Goal: Task Accomplishment & Management: Complete application form

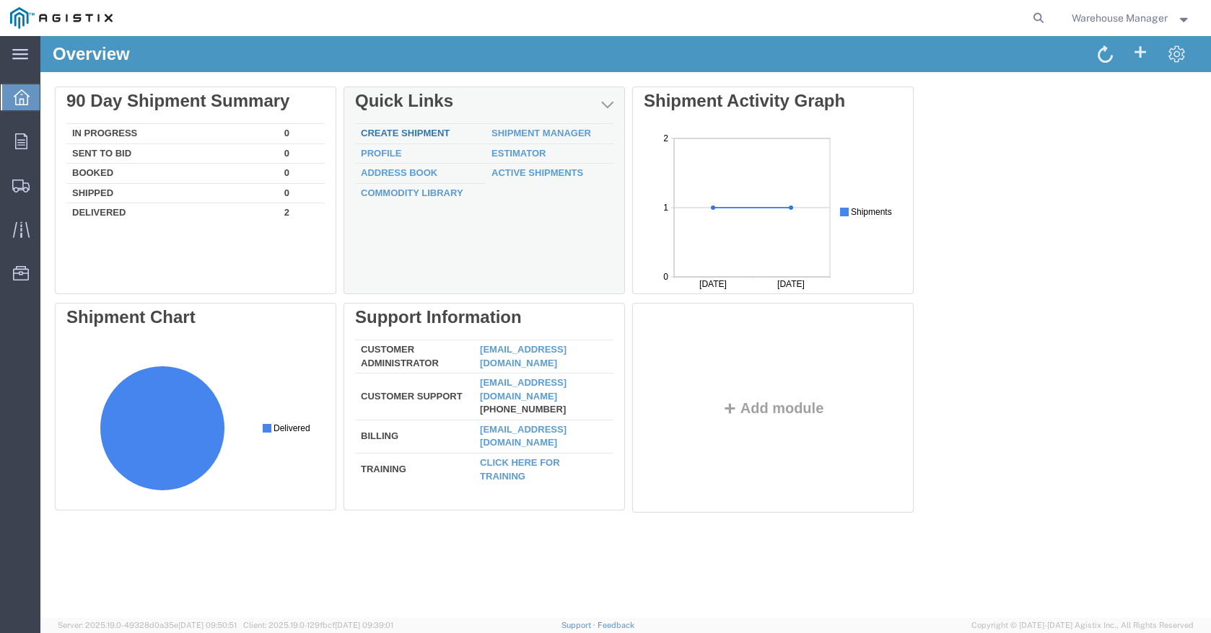
click at [413, 128] on link "Create Shipment" at bounding box center [405, 133] width 89 height 11
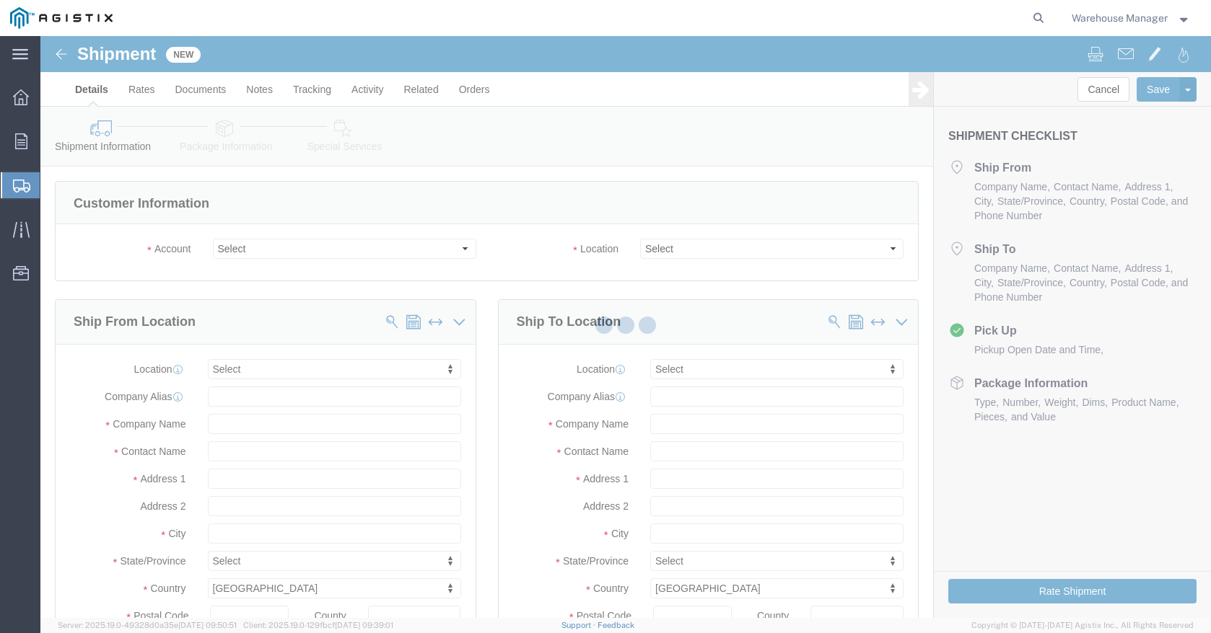
click at [271, 252] on div at bounding box center [625, 327] width 1170 height 582
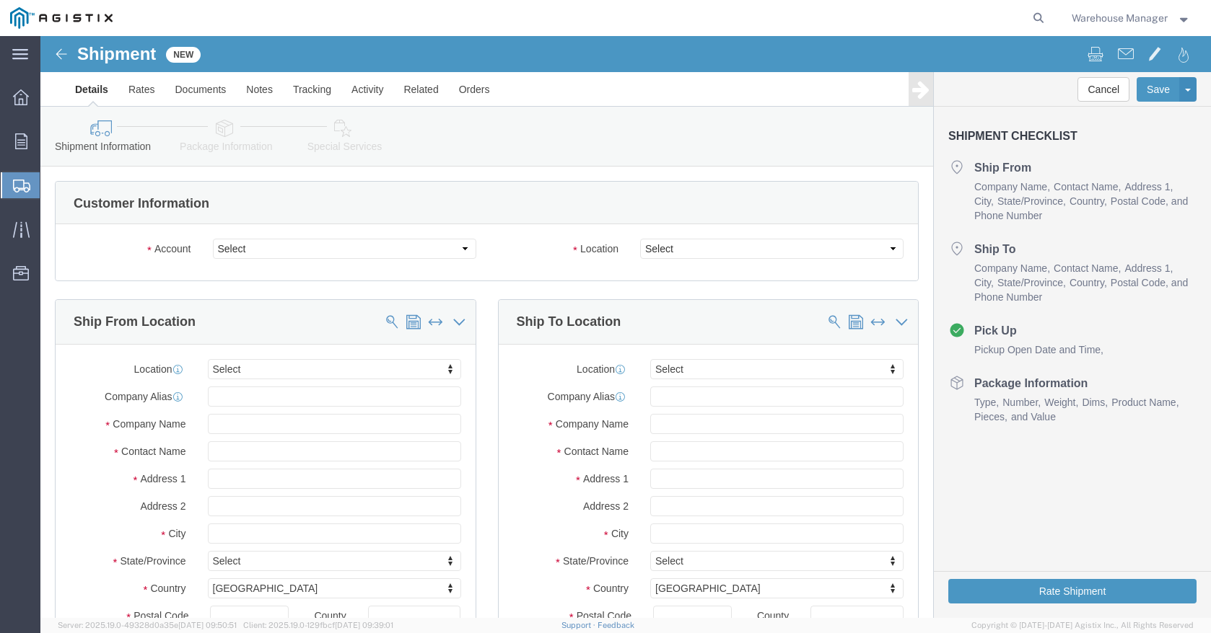
select select
click select "Select PG&E [PERSON_NAME] S Deal Corp"
select select "9596"
click select "Select PG&E [PERSON_NAME] S Deal Corp"
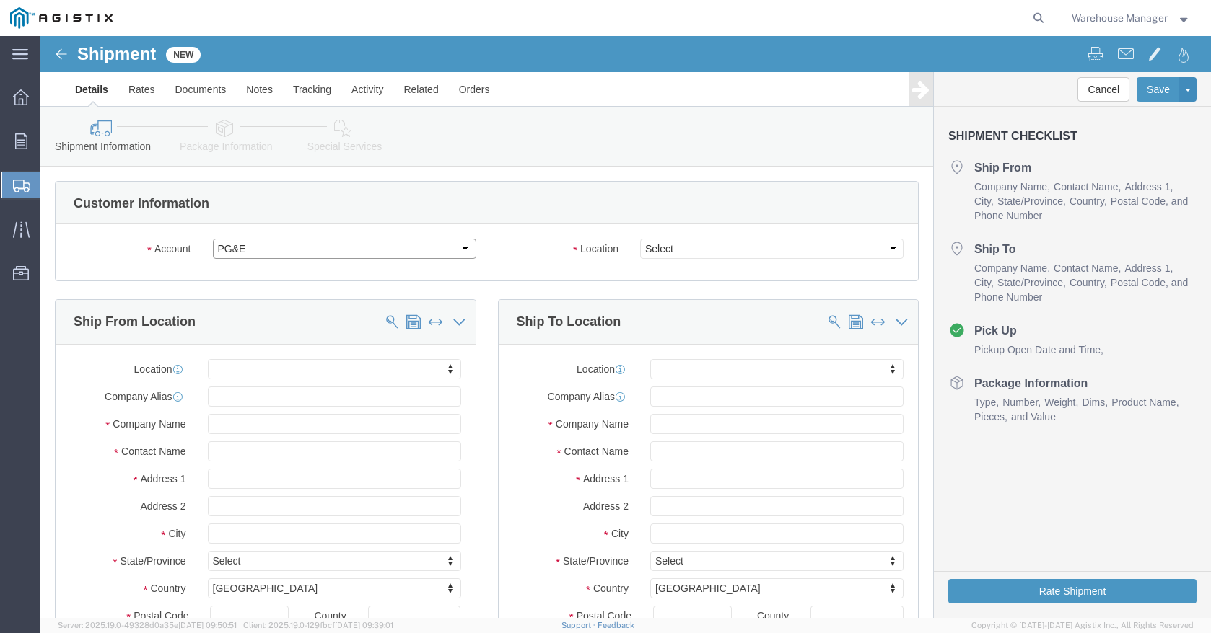
select select "PURCHORD"
select select
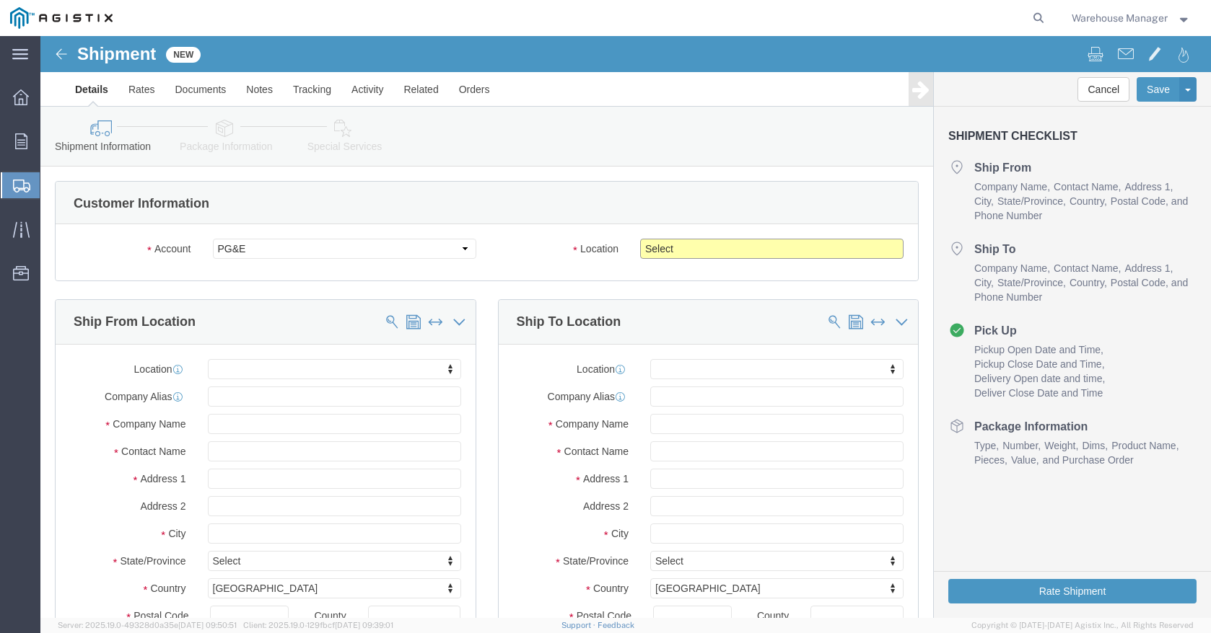
click select "Select All Others [GEOGRAPHIC_DATA] [GEOGRAPHIC_DATA] [GEOGRAPHIC_DATA] [GEOGRA…"
select select "19996"
click select "Select All Others [GEOGRAPHIC_DATA] [GEOGRAPHIC_DATA] [GEOGRAPHIC_DATA] [GEOGRA…"
click input "text"
type input "R"
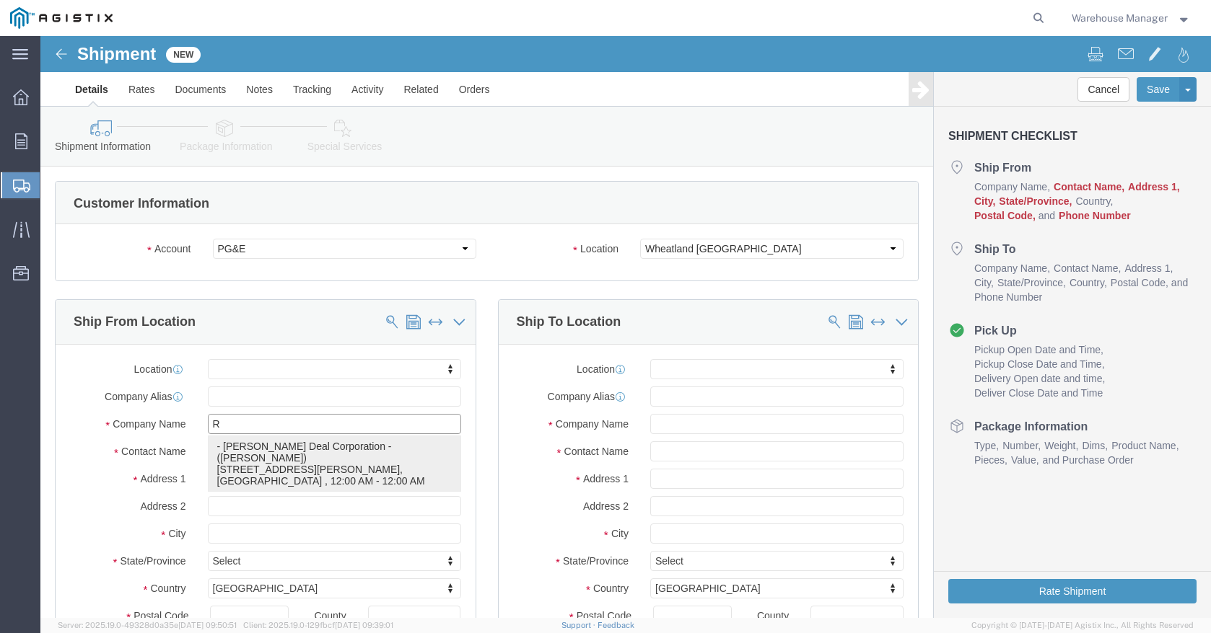
click p "- [PERSON_NAME] Deal Corporation - ([PERSON_NAME]) [STREET_ADDRESS][PERSON_NAME…"
select select
type input "[PERSON_NAME] Deal Corporation"
type input "[PERSON_NAME]"
type input "[STREET_ADDRESS][PERSON_NAME]"
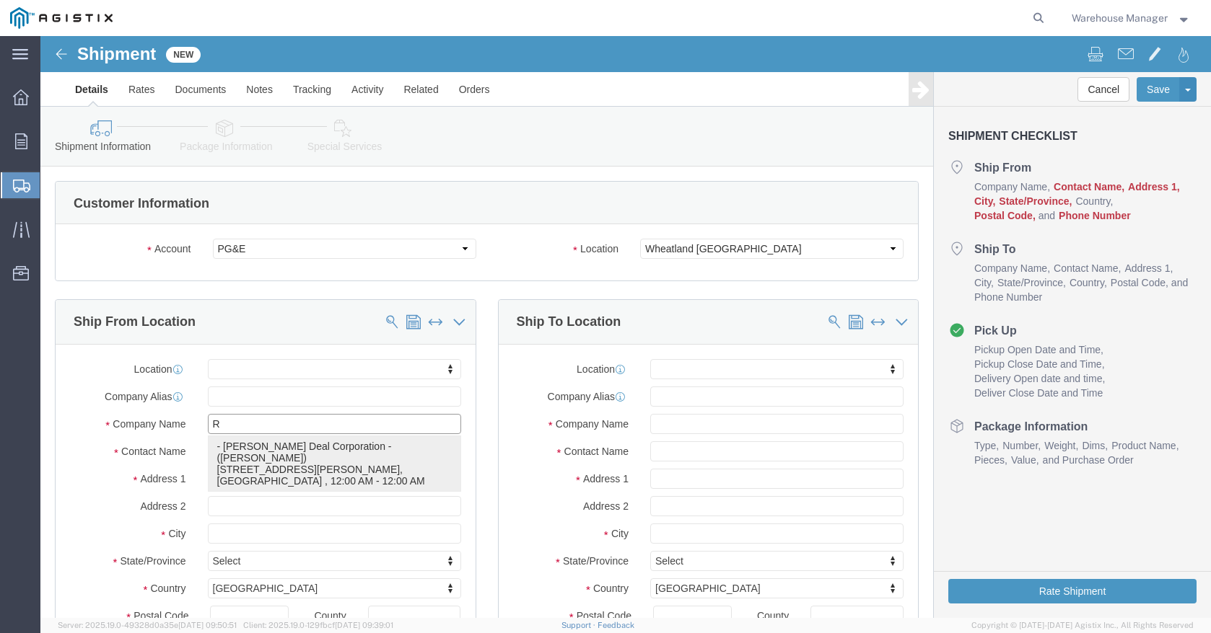
type input "Suite H"
type input "PETALUMA"
type input "94954-7138"
type input "CA"
type input "[PHONE_NUMBER]"
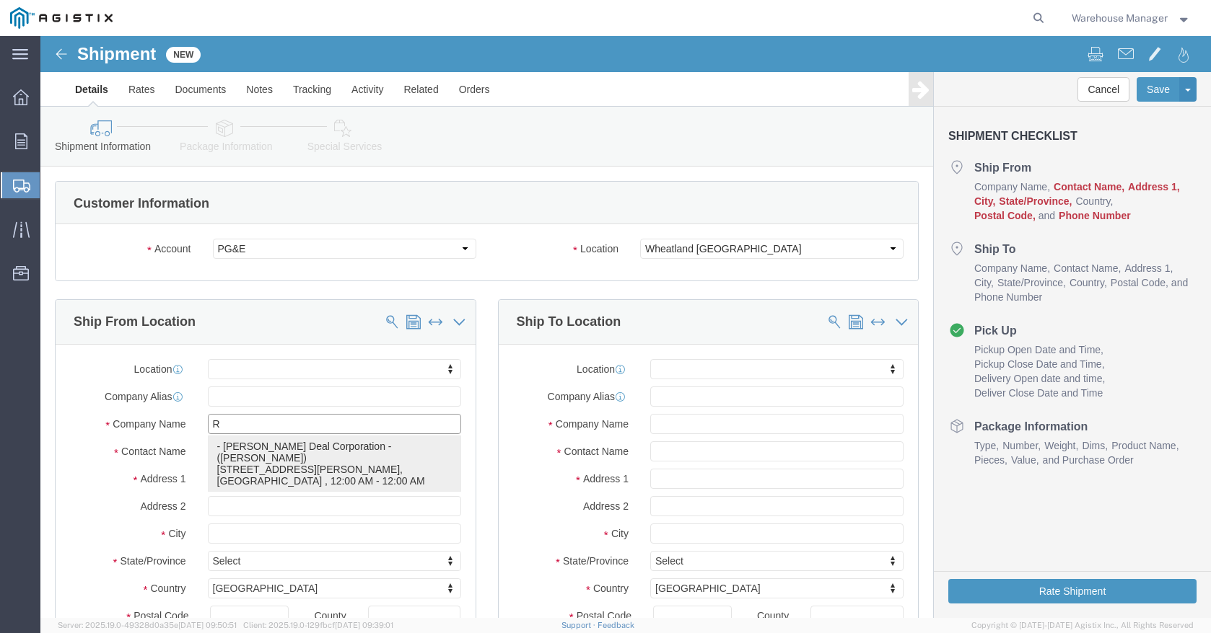
type input "[EMAIL_ADDRESS][DOMAIN_NAME]"
checkbox input "true"
select select "CA"
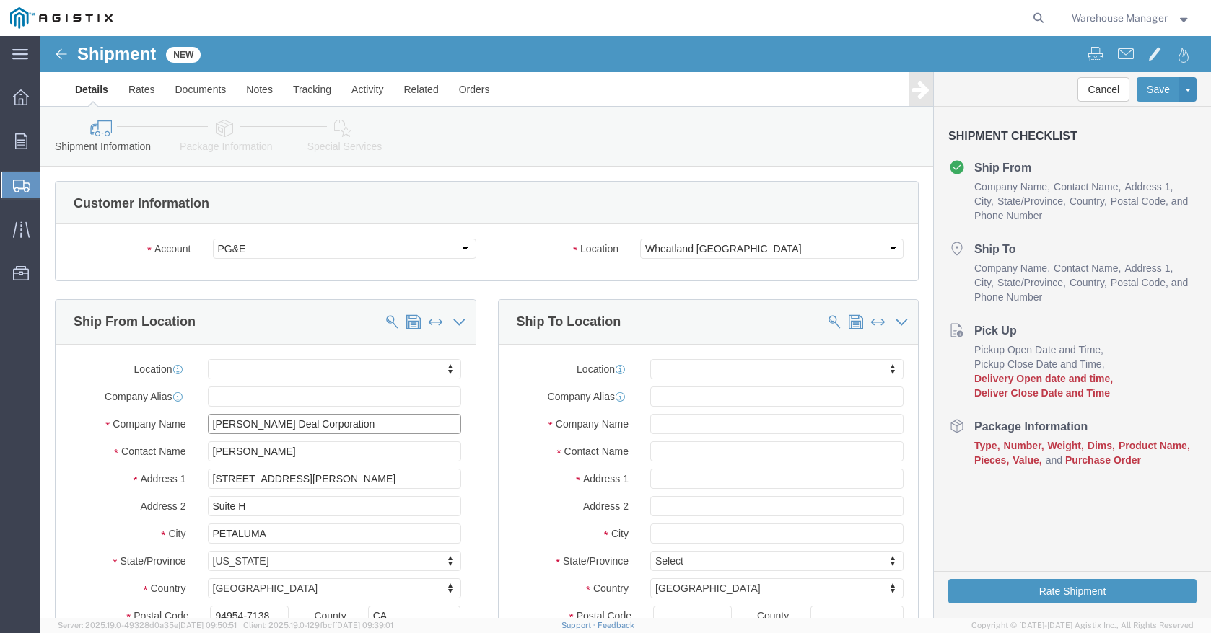
type input "[PERSON_NAME] Deal Corporation"
click input "[PERSON_NAME]"
type input "C"
type input "Warehouse"
click input "text"
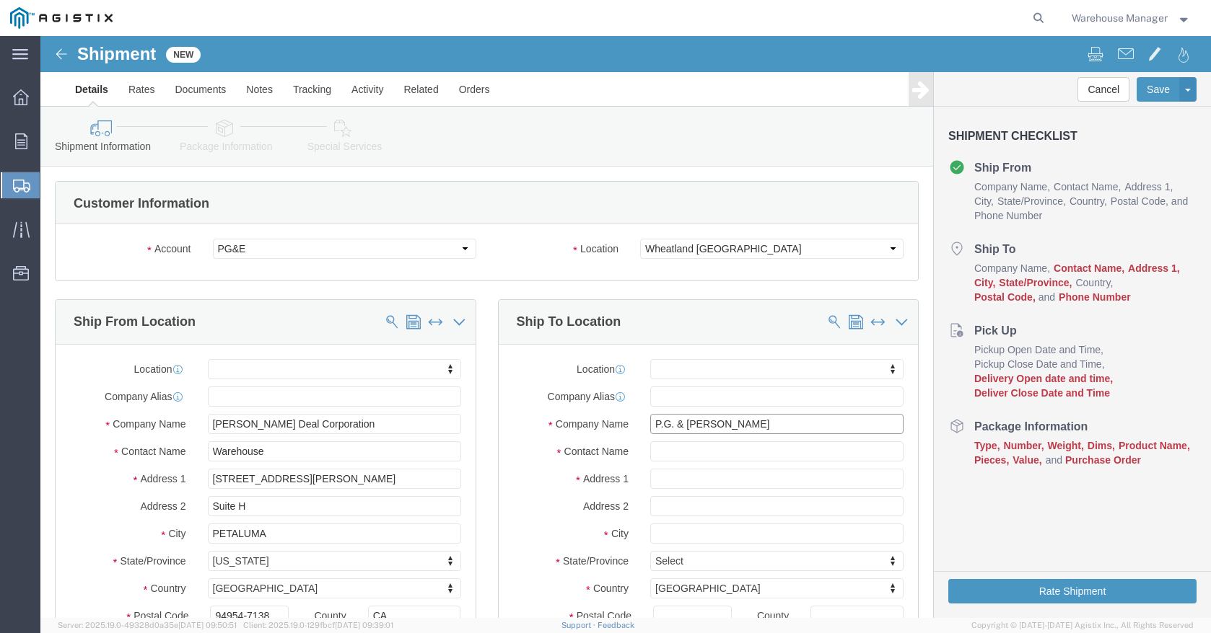
type input "P.G. & [PERSON_NAME]"
click input "text"
type input "Warehouse"
click input "text"
type input "[STREET_ADDRESS]"
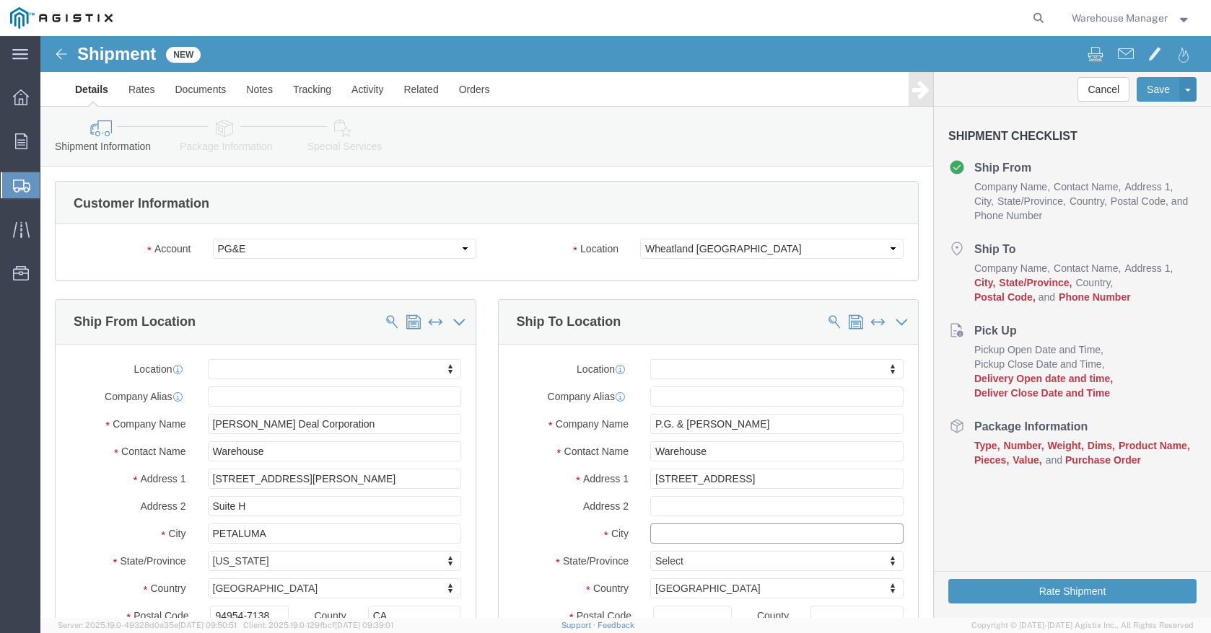
select select
click input "text"
type input "Wheatland"
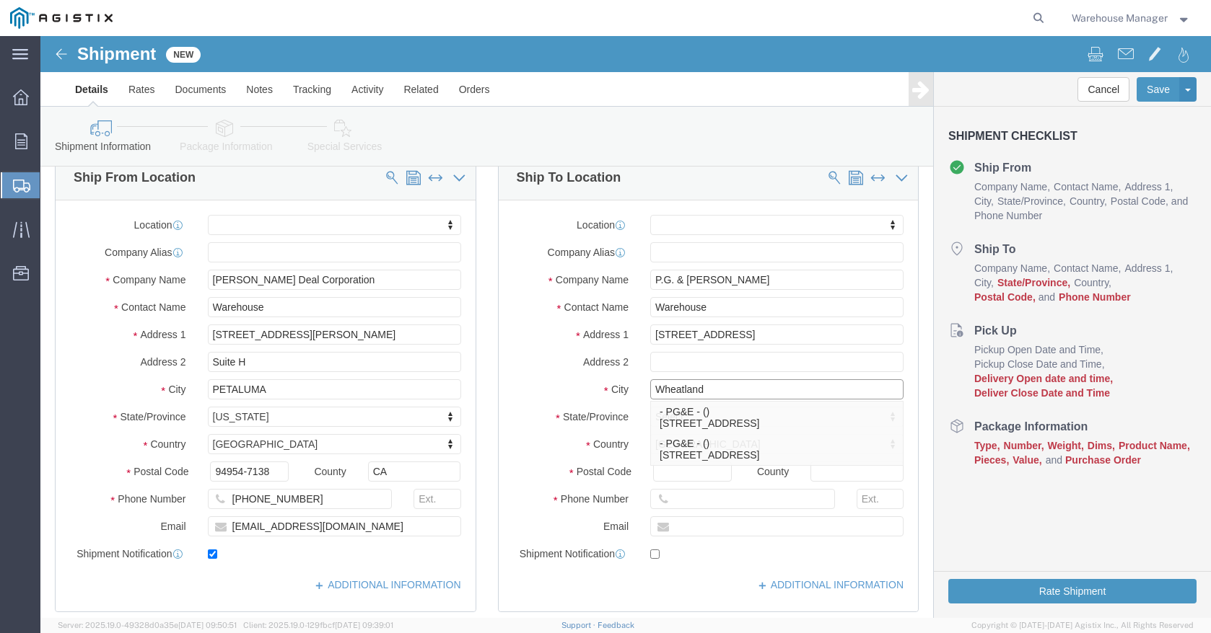
scroll to position [216, 0]
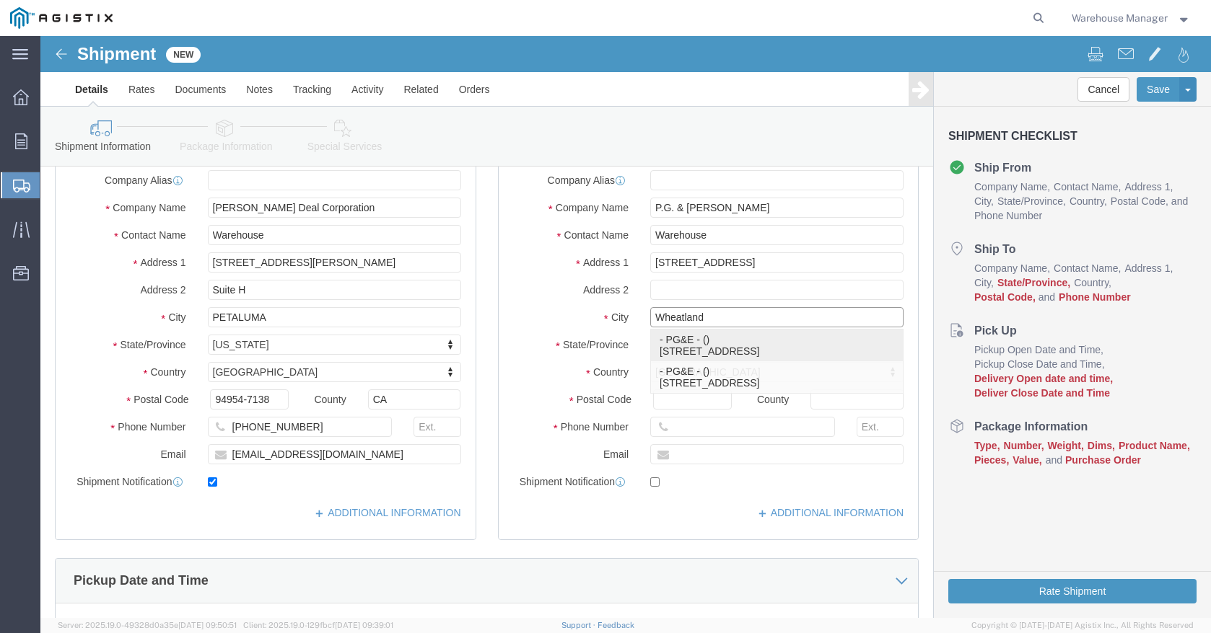
click p "- PG&E - () [STREET_ADDRESS]"
select select
type input "PG&E"
type input "[STREET_ADDRESS]"
type input "Wheatland"
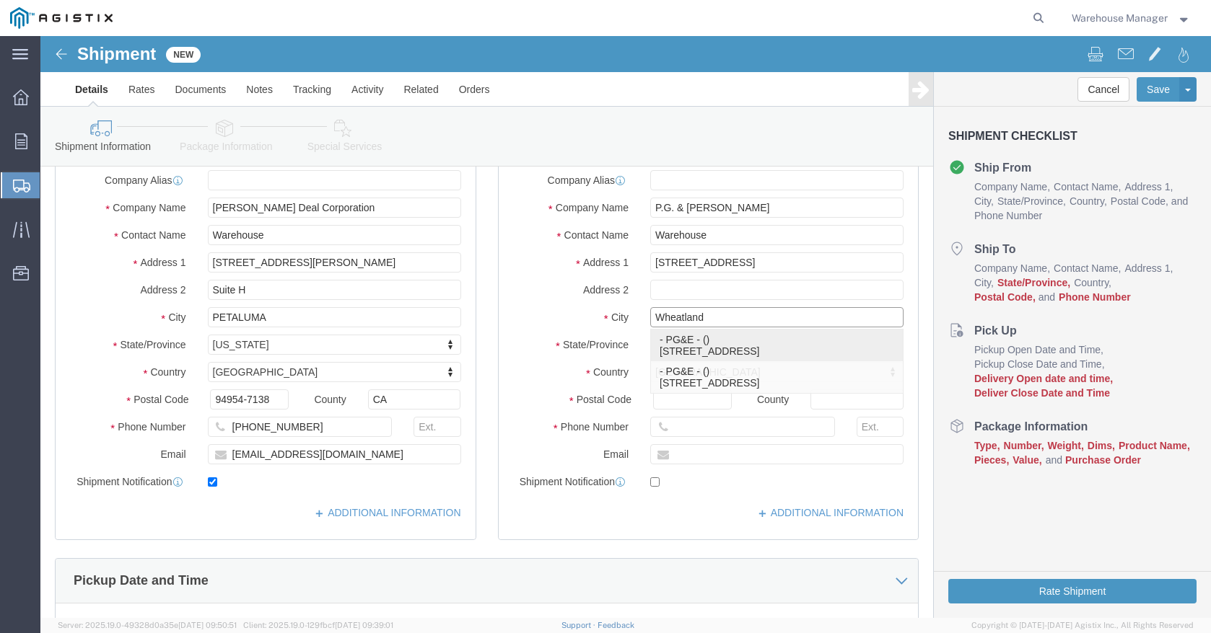
type input "95692"
select select "CA"
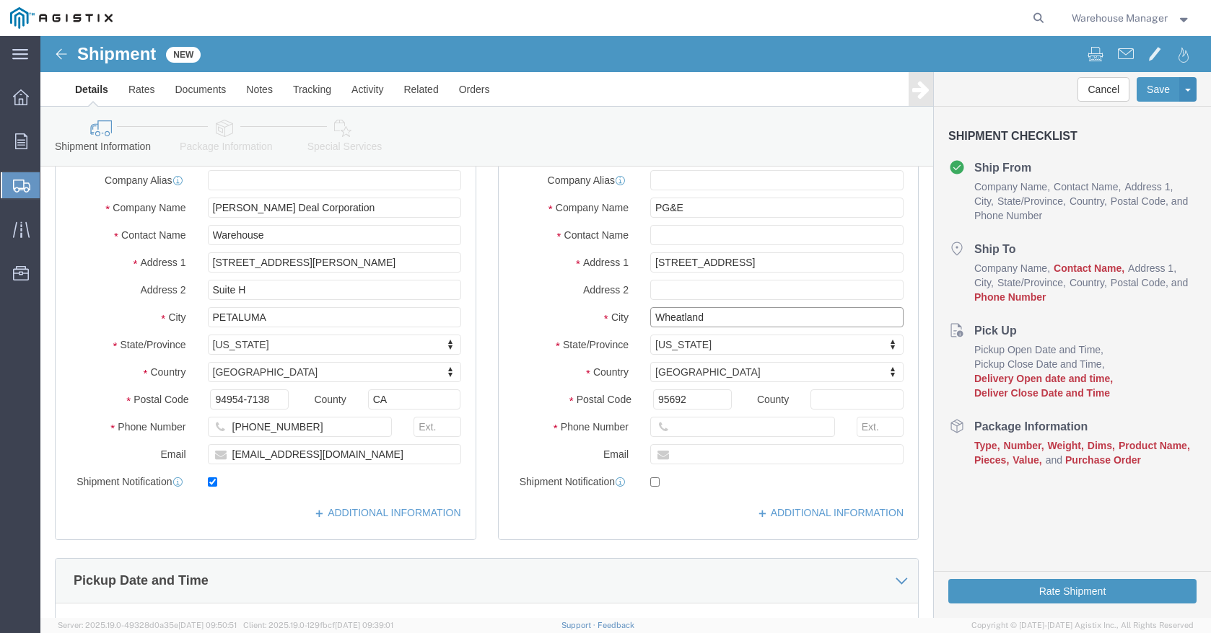
type input "Wheatland"
select select
click input "text"
click input "530 -7493019"
type input "530 -749-3019"
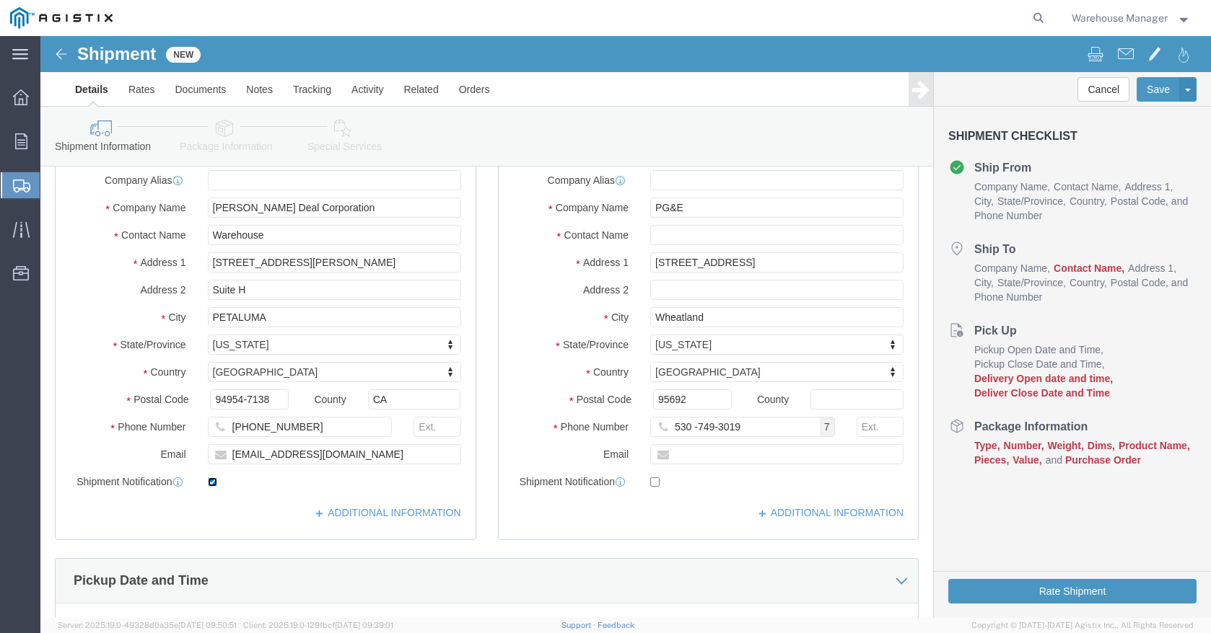
click input "checkbox"
checkbox input "false"
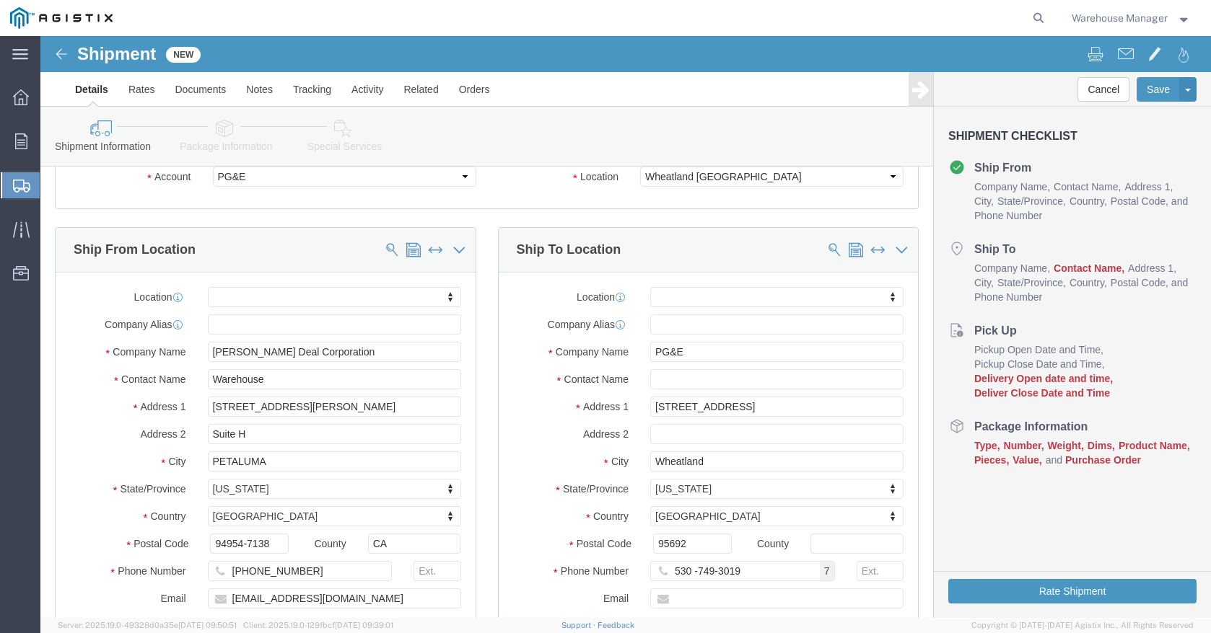
scroll to position [144, 0]
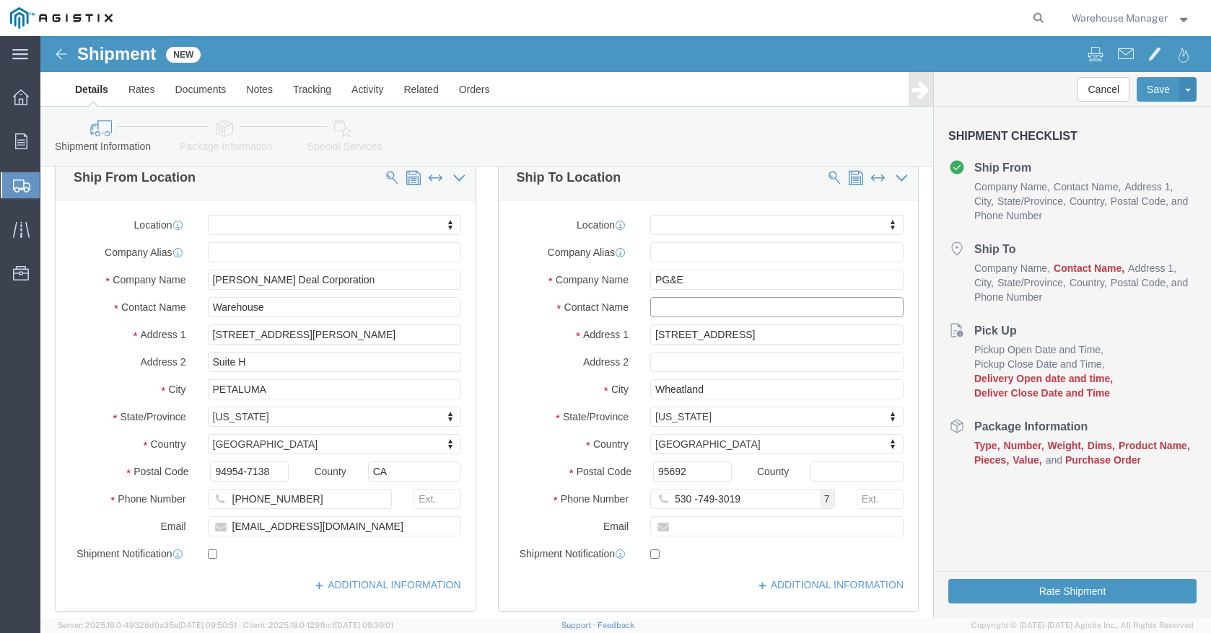
click input "text"
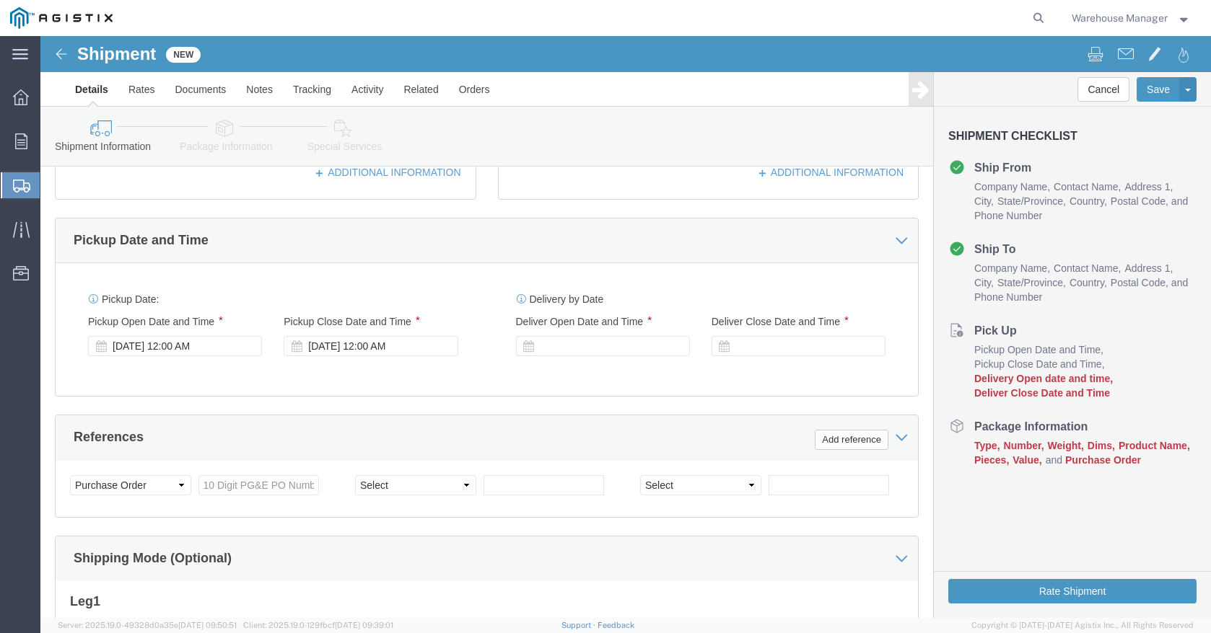
scroll to position [577, 0]
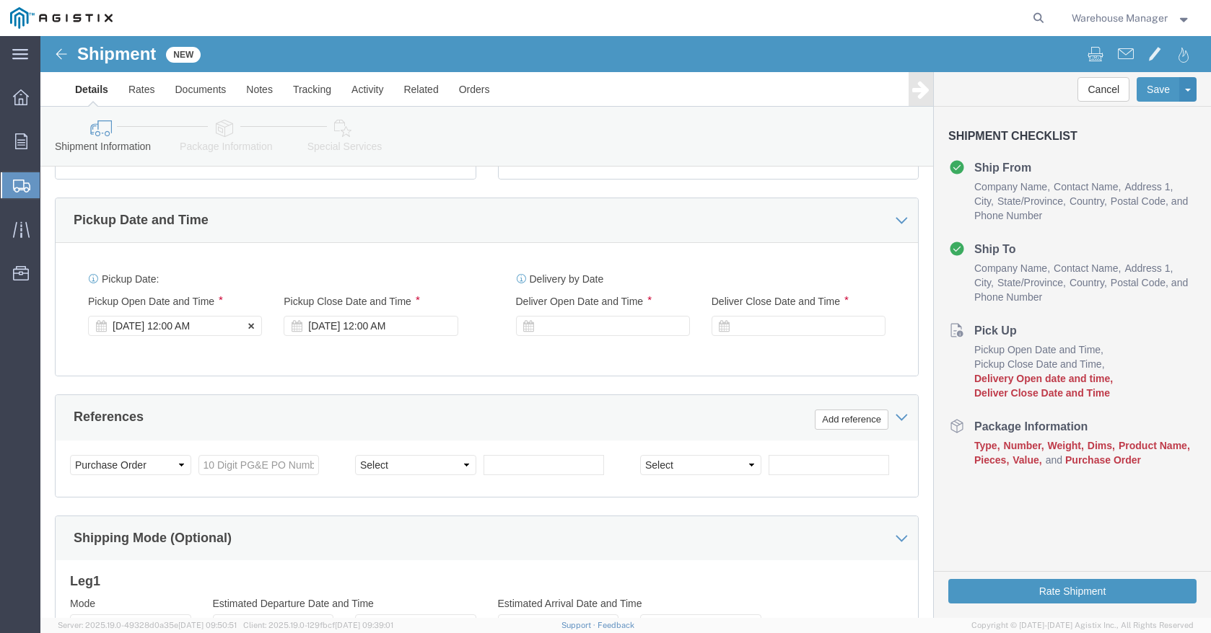
type input "Warehouse"
click div "[DATE] 12:00 AM"
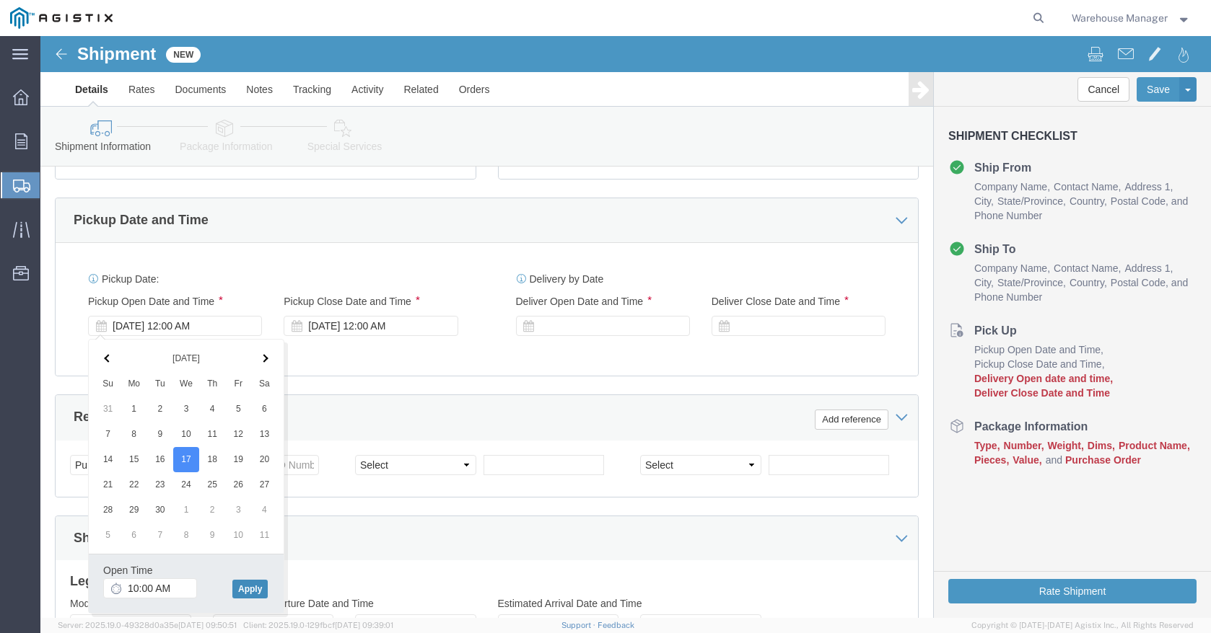
click button "Apply"
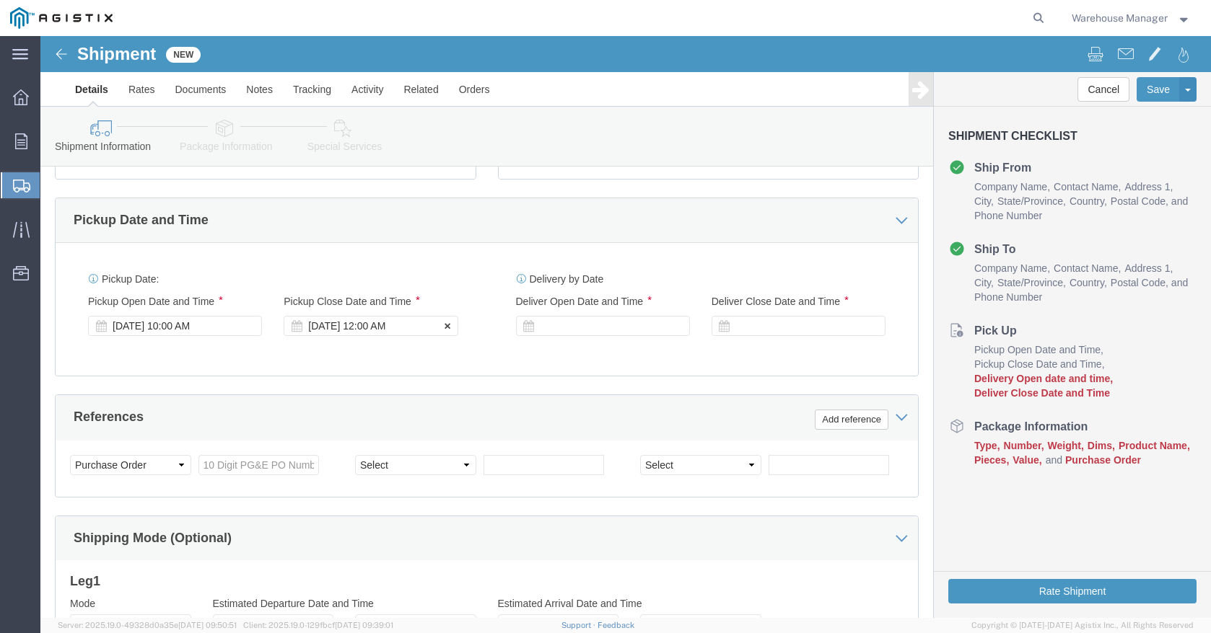
click div "[DATE] 12:00 AM"
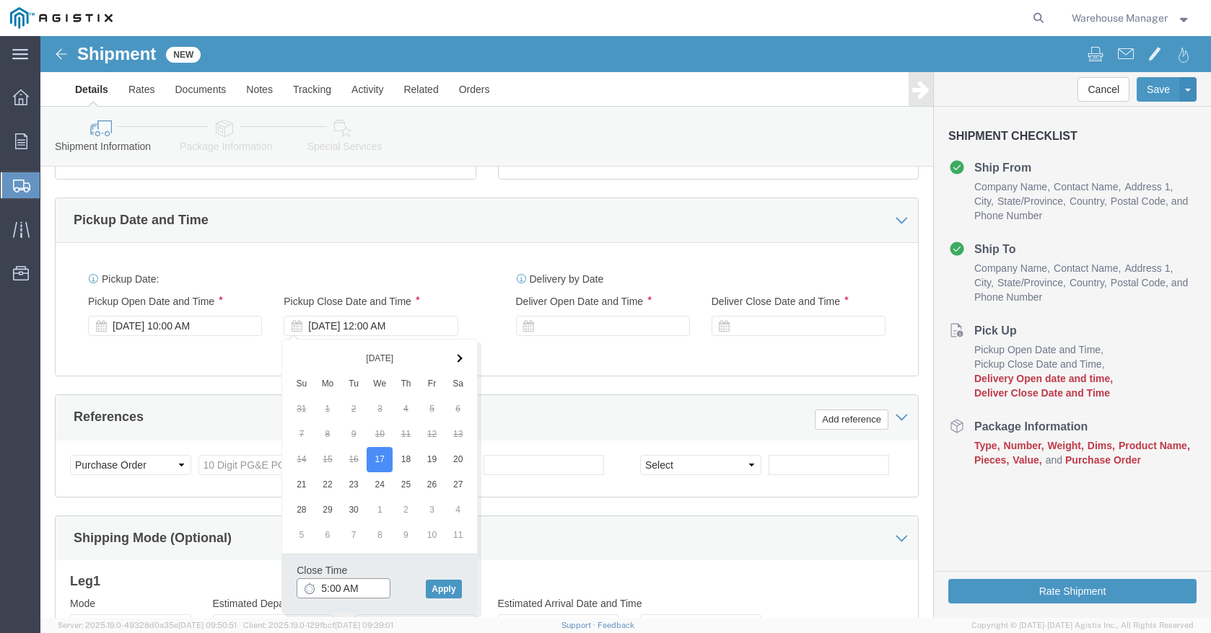
click input "5:00 AM"
type input "5:00 PM"
click button "Apply"
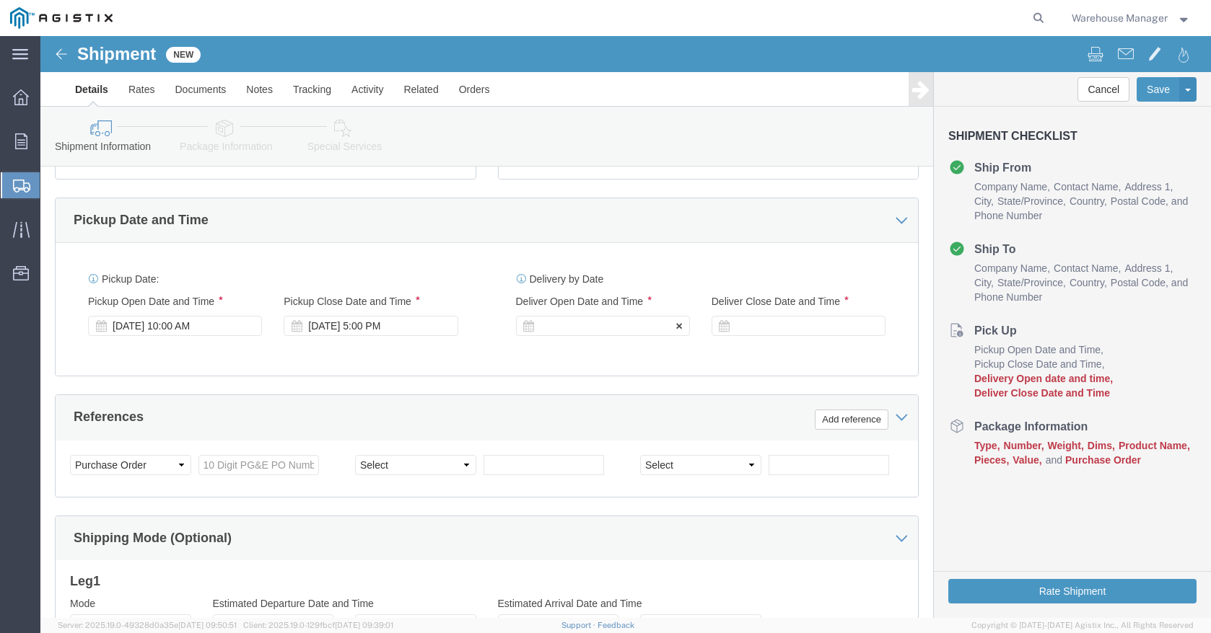
click div
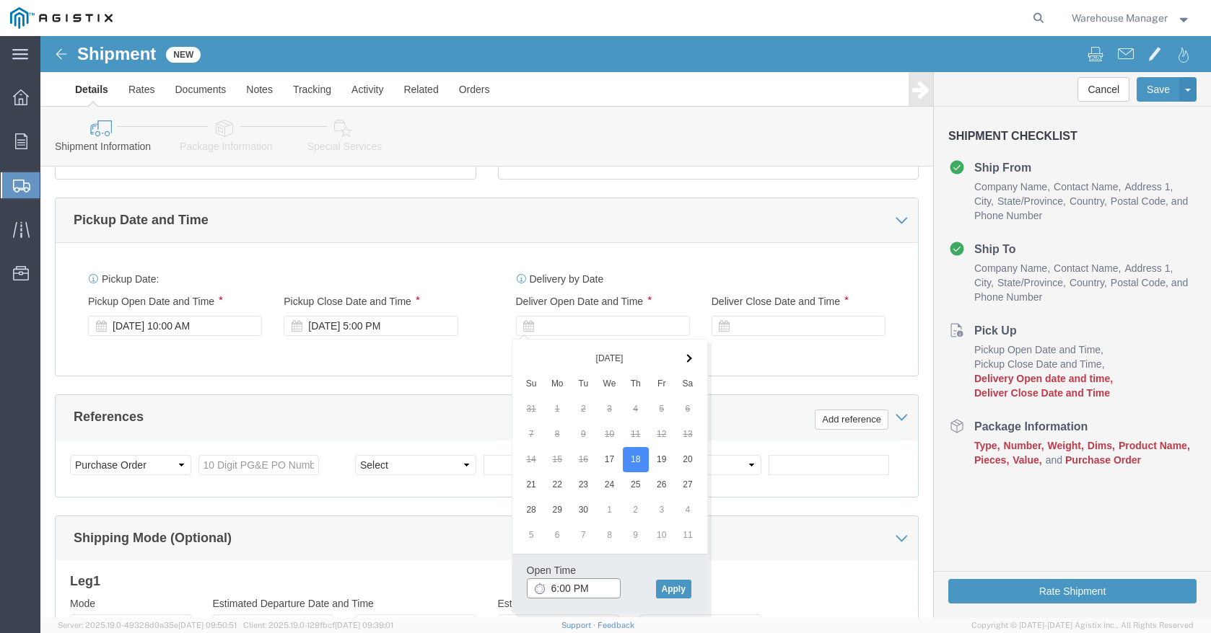
click input "6:00 PM"
click input "10:00 PM"
type input "10:00 AM"
click button "Apply"
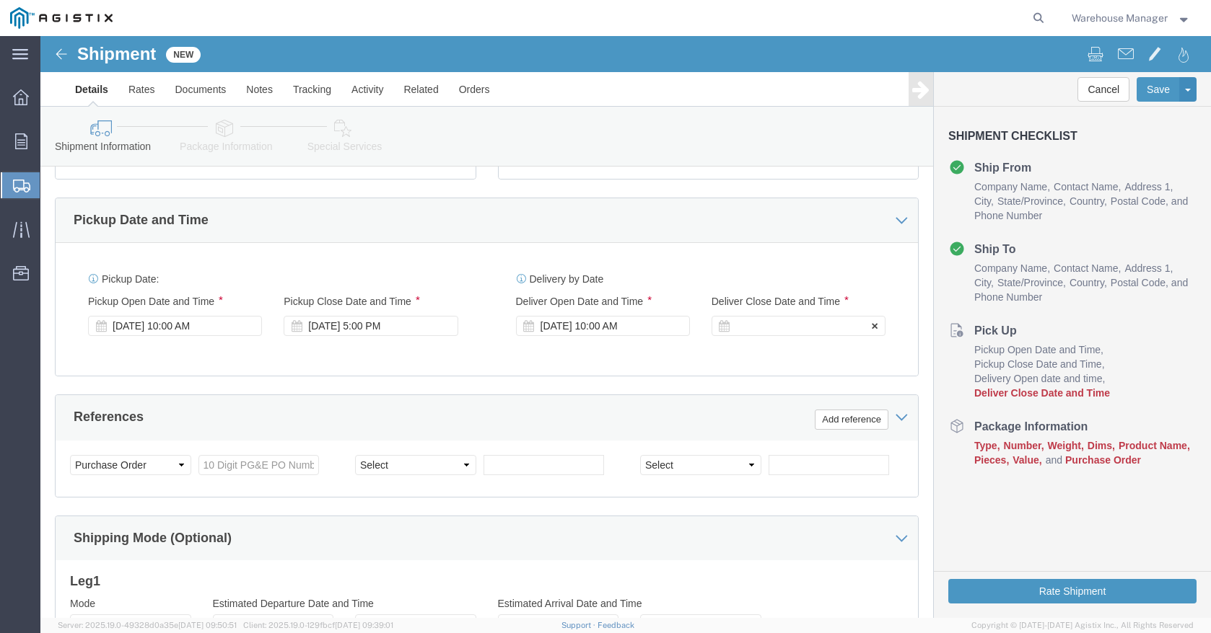
click div
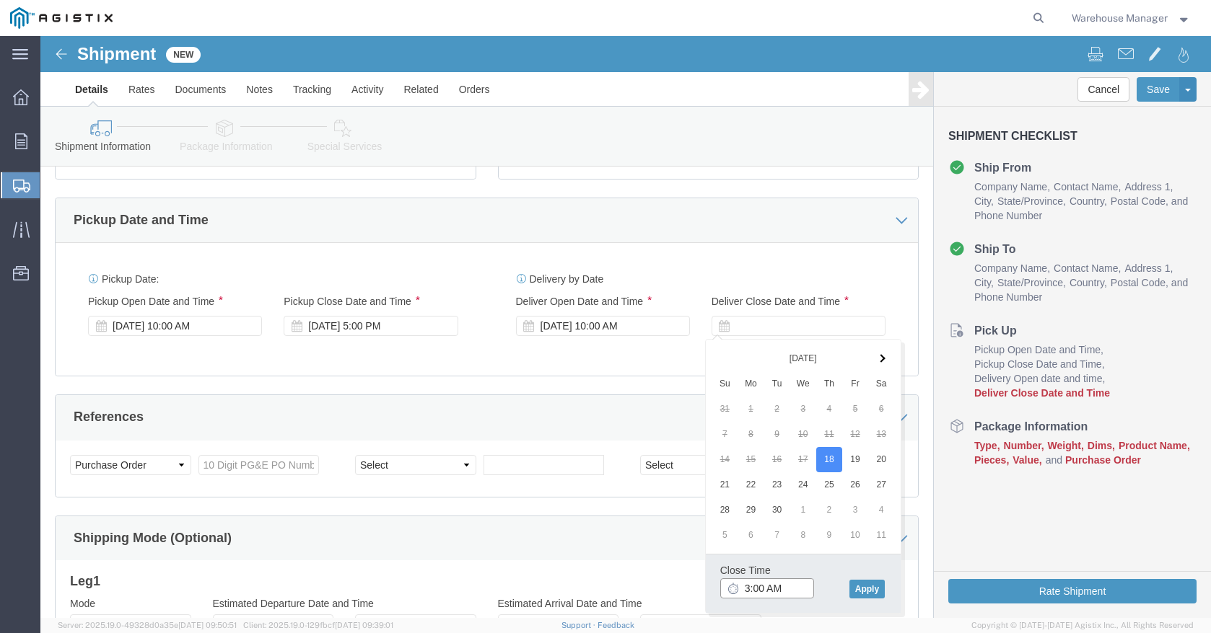
click input "3:00 AM"
type input "3:00 PM"
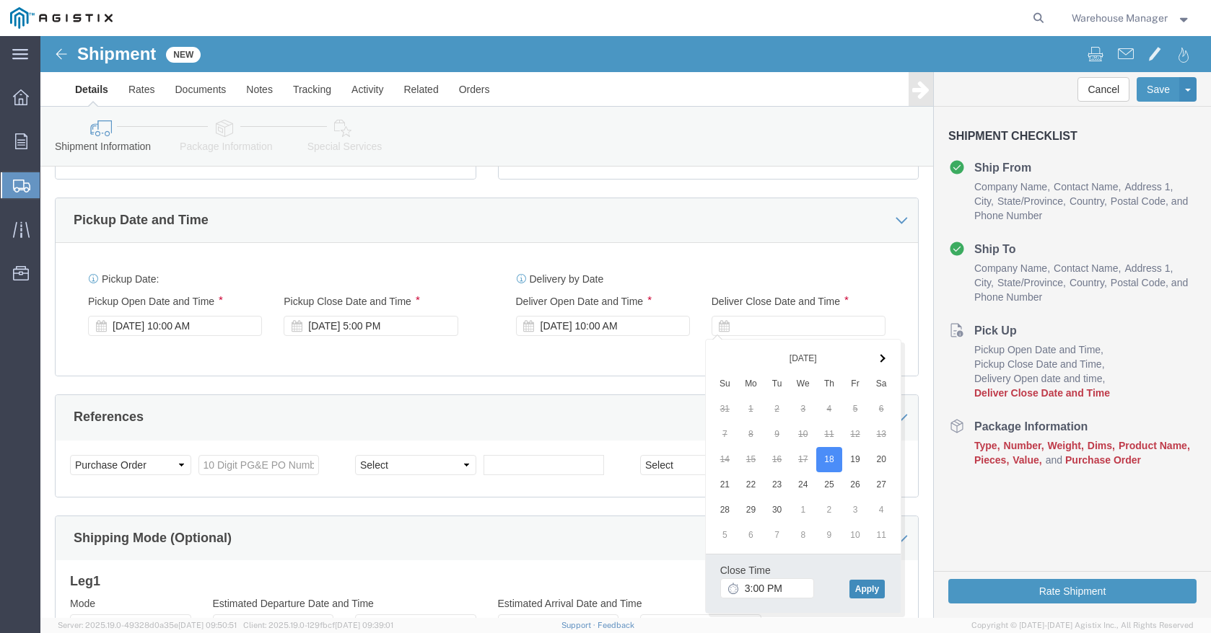
click button "Apply"
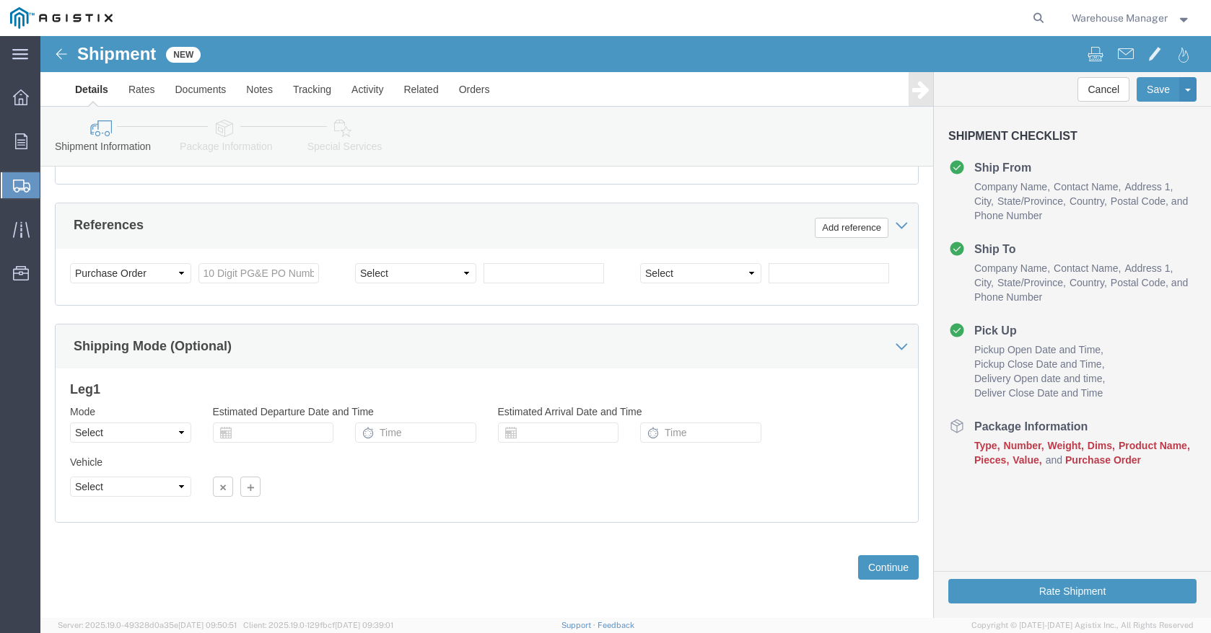
scroll to position [775, 0]
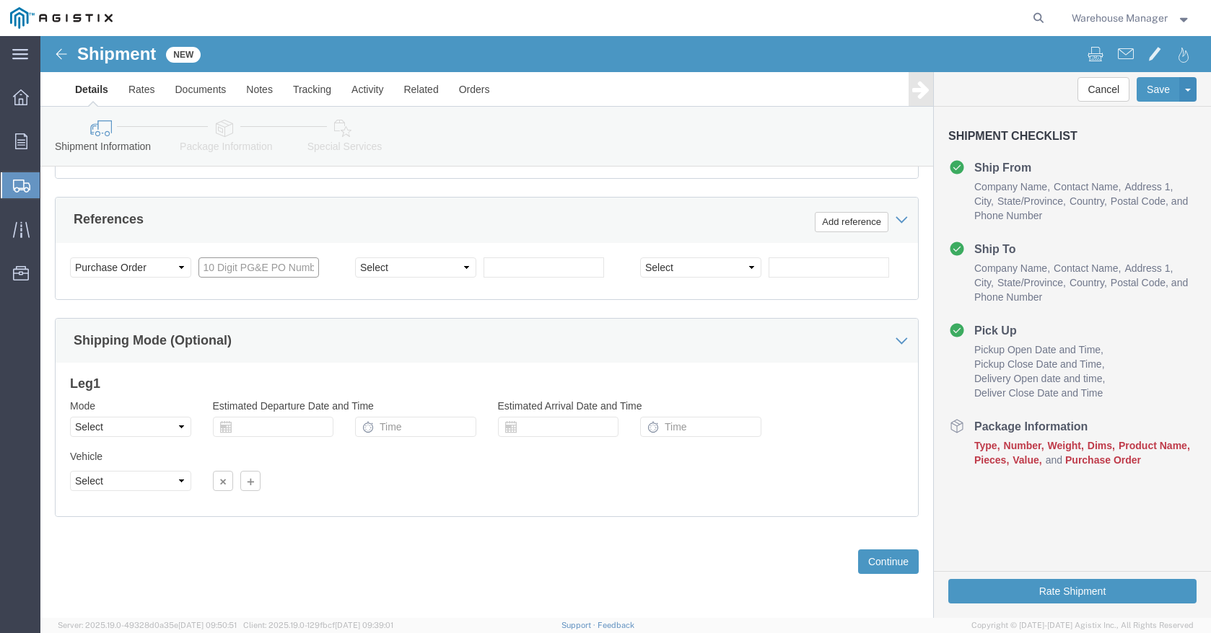
click input "text"
type input "3501414801"
click button "Continue"
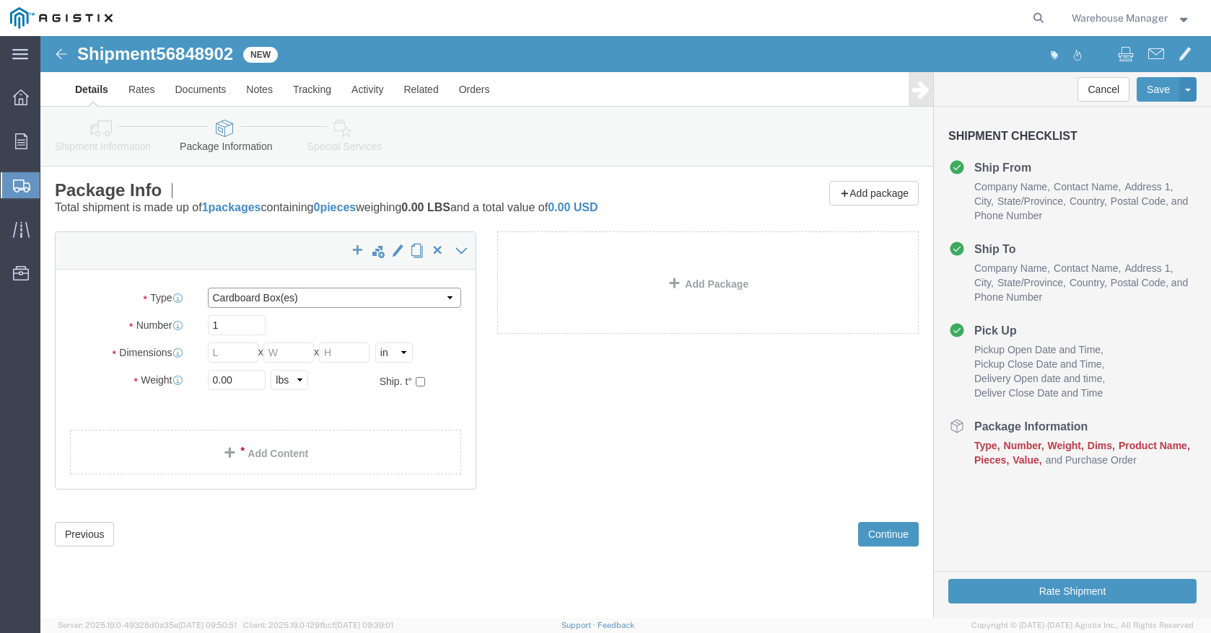
click select "Select Bulk Bundle(s) Cardboard Box(es) Carton(s) Crate(s) Drum(s) (Fiberboard)…"
select select "PSNS"
click select "Select Bulk Bundle(s) Cardboard Box(es) Carton(s) Crate(s) Drum(s) (Fiberboard)…"
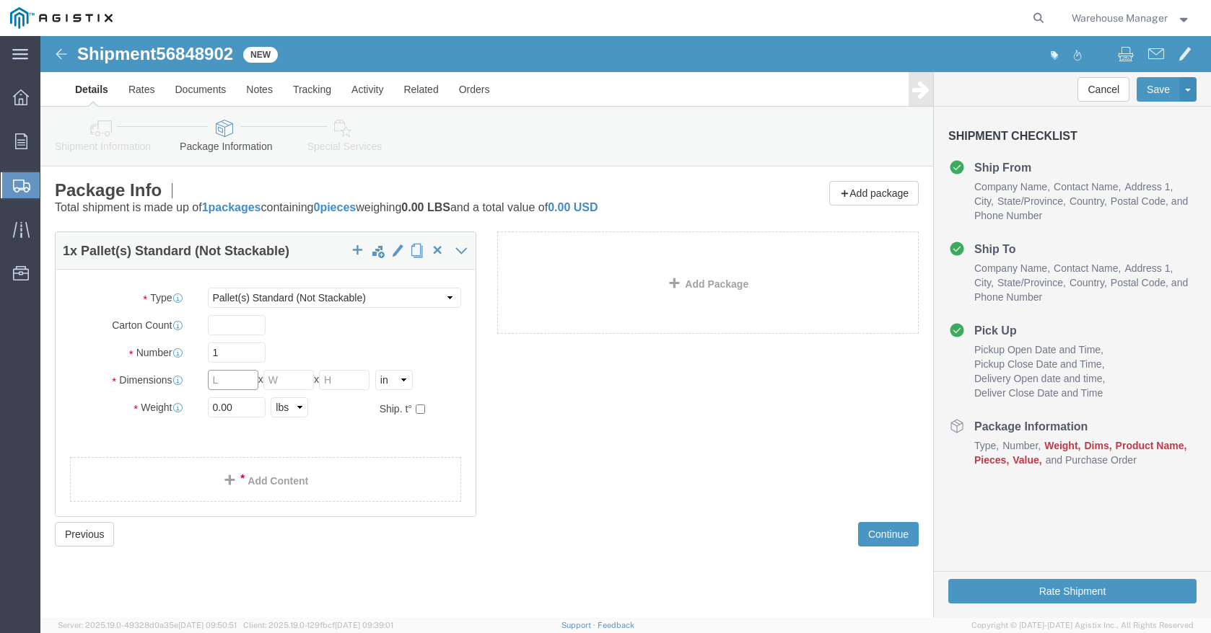
click input "text"
type input "48"
click input "text"
type input "40"
click input "text"
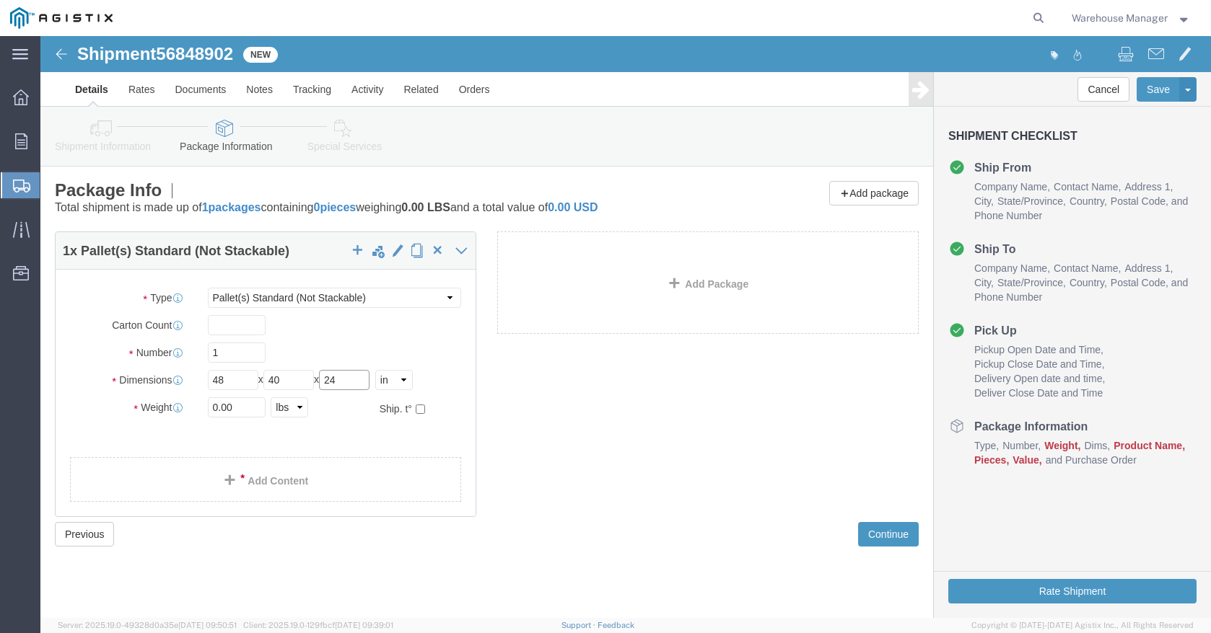
type input "24"
click input "0.00"
type input "0"
type input "310"
click link "Add Content"
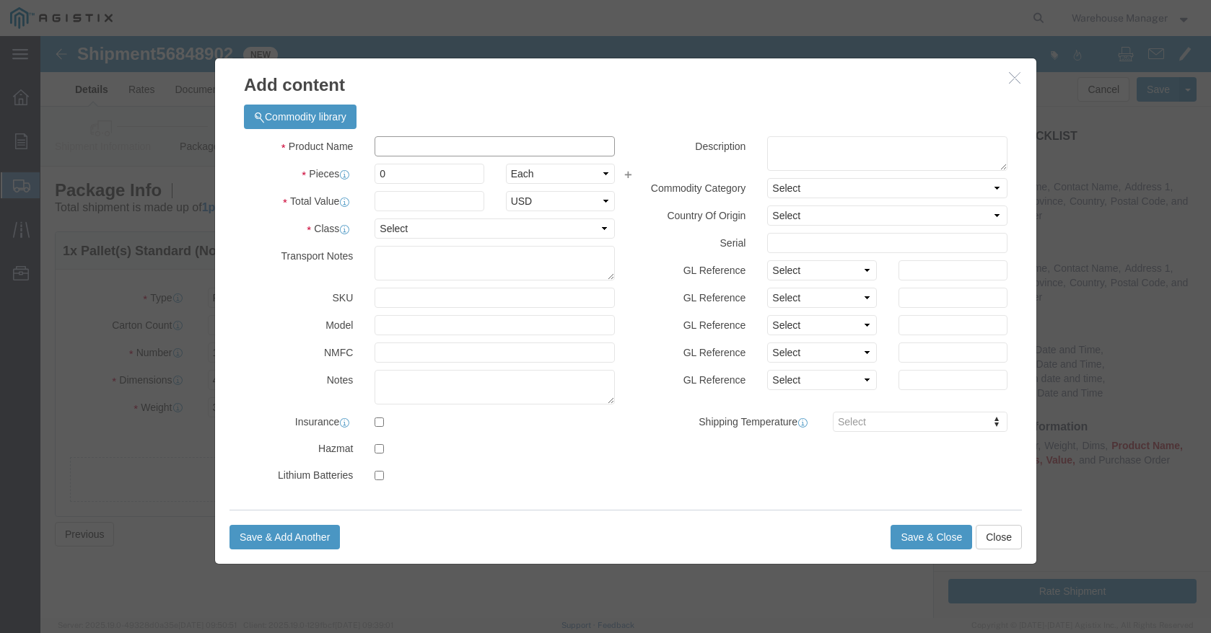
click input "text"
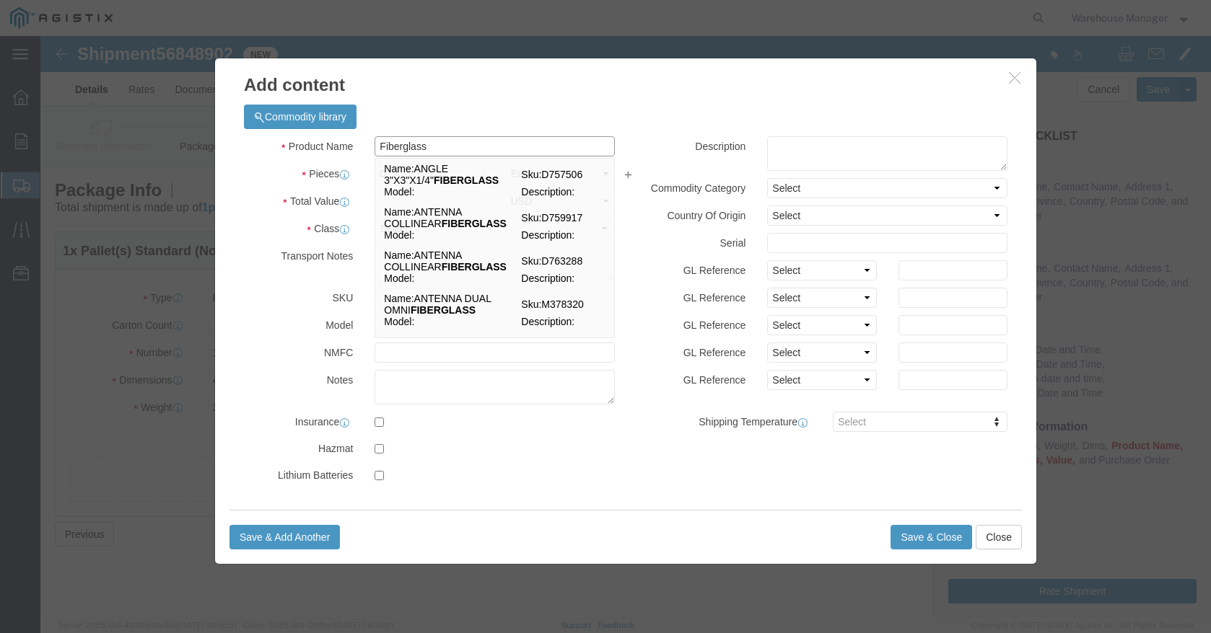
type input "Fiberglass"
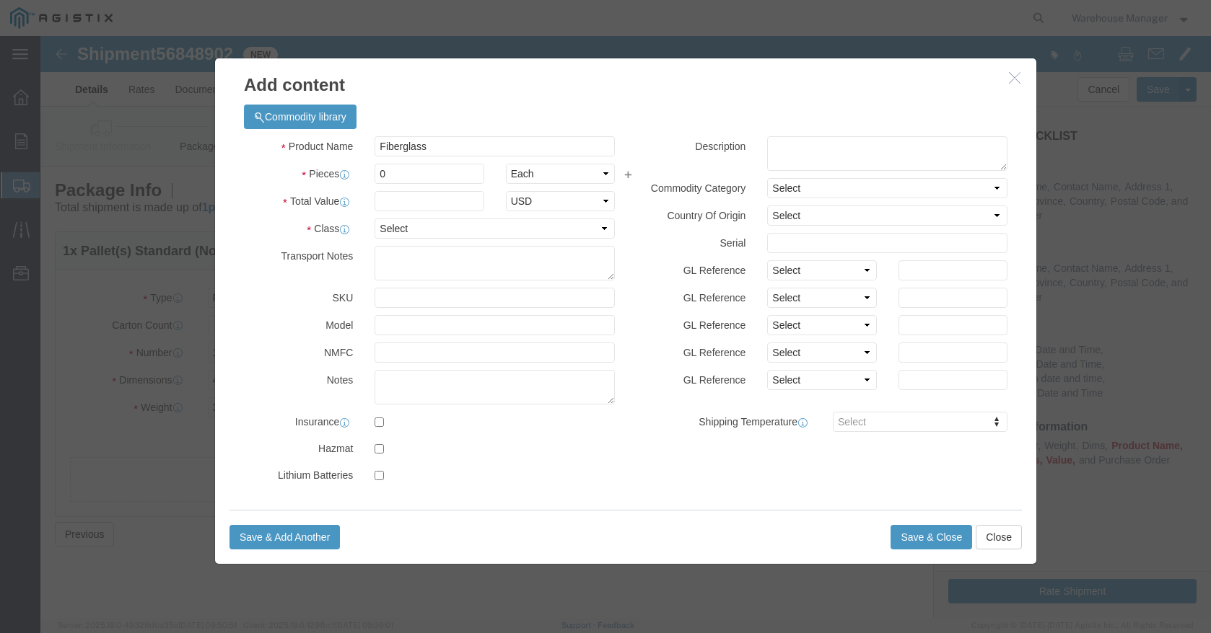
click label "Pieces"
click input "0"
type input "0"
type input "36"
click input "text"
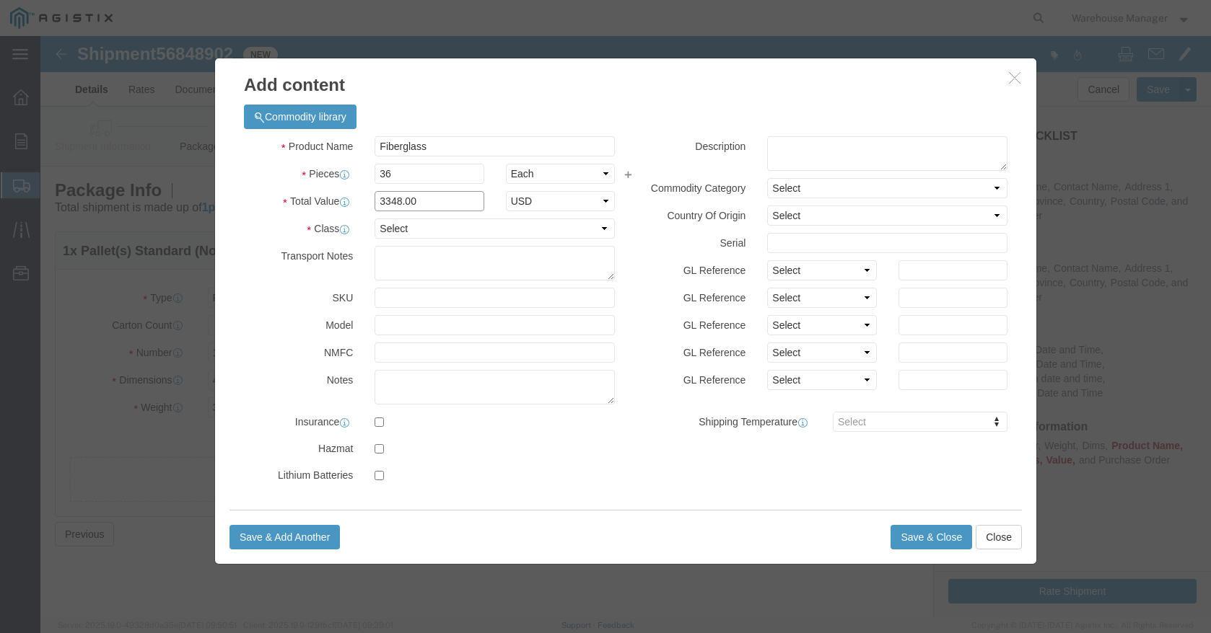
type input "3348.00"
click select "Select 50 55 60 65 70 85 92.5 100 125 175 250 300 400"
select select "60"
click select "Select 50 55 60 65 70 85 92.5 100 125 175 250 300 400"
click button "Save & Close"
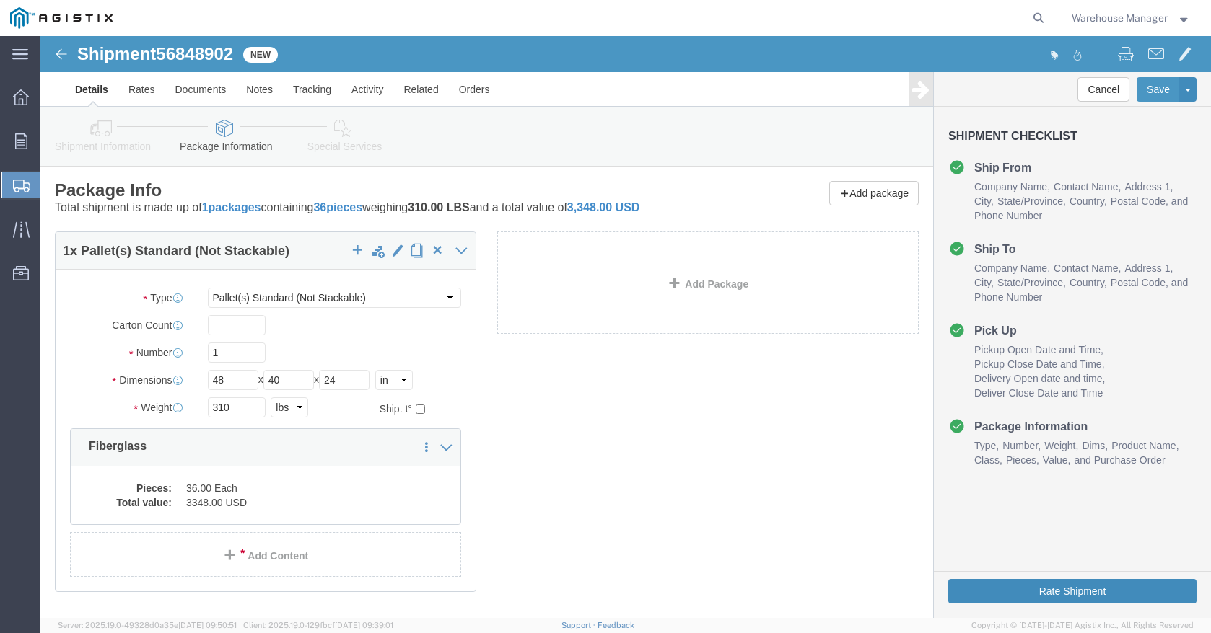
click button "Rate Shipment"
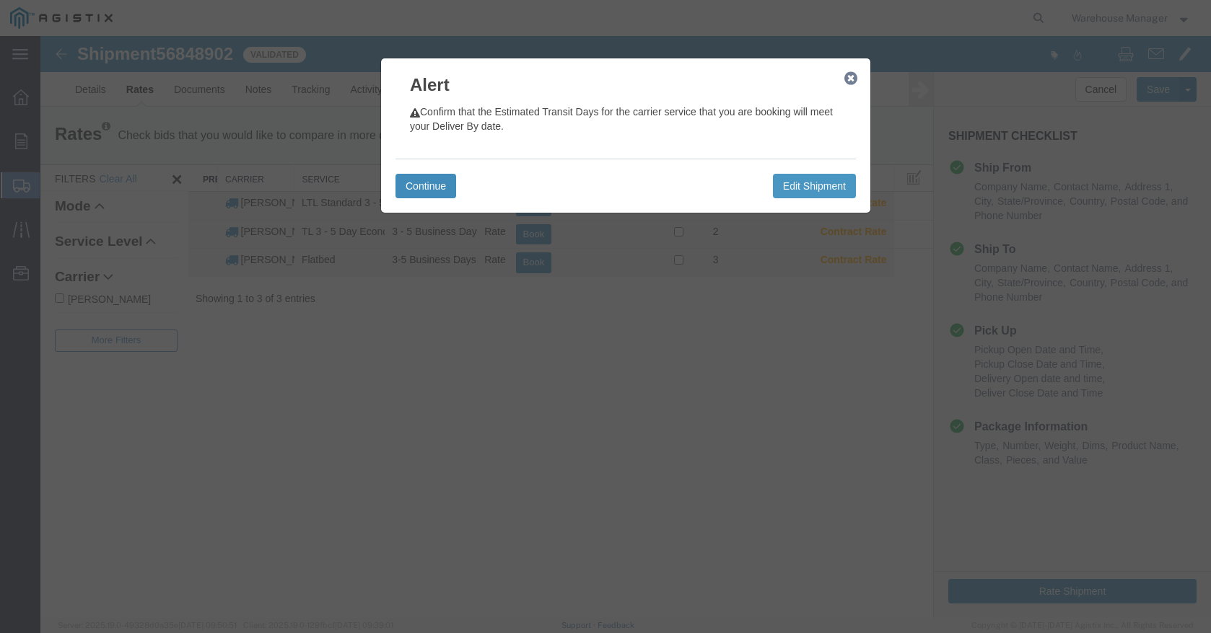
click at [421, 181] on button "Continue" at bounding box center [425, 186] width 61 height 25
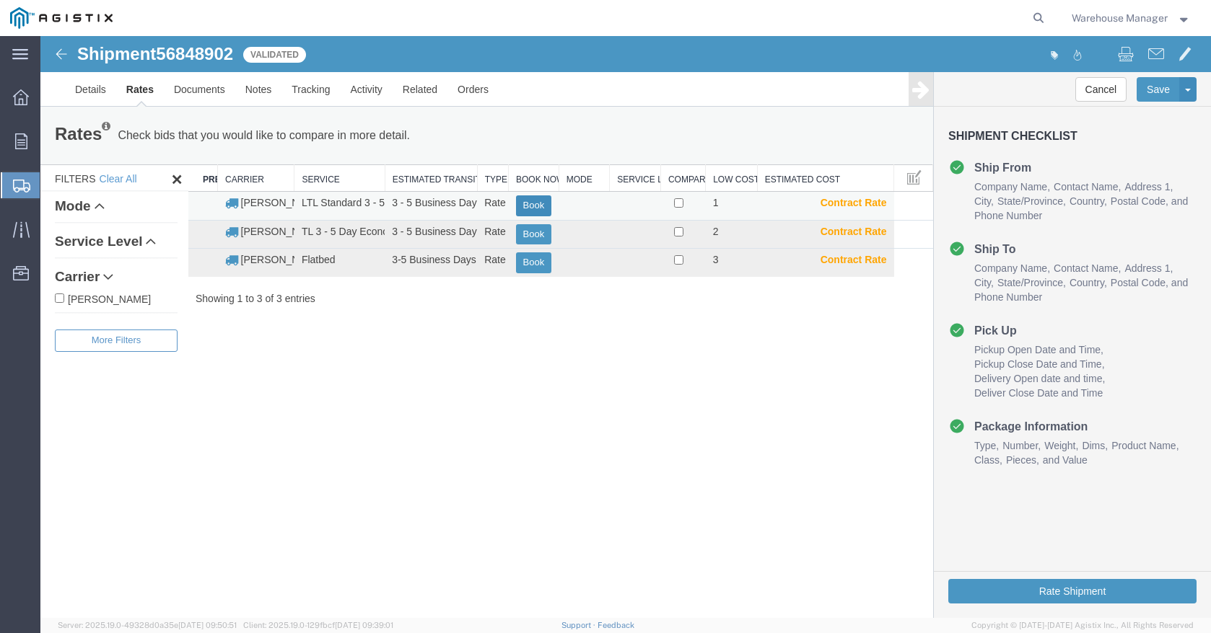
click at [533, 201] on button "Book" at bounding box center [534, 205] width 36 height 21
